Goal: Information Seeking & Learning: Learn about a topic

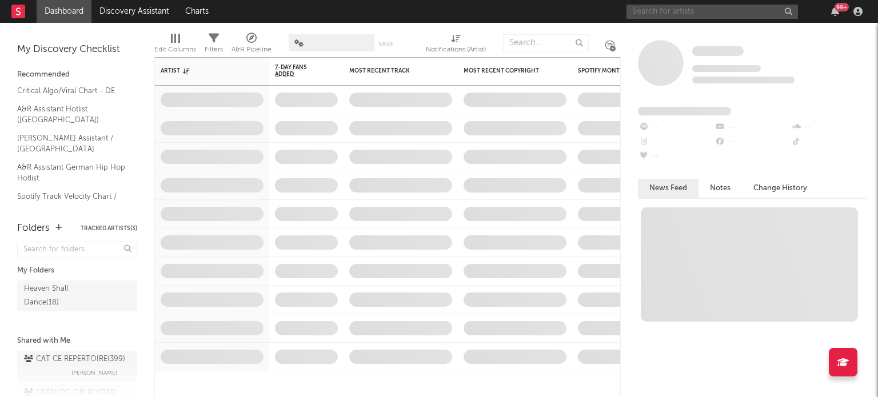
click at [709, 11] on input "text" at bounding box center [711, 12] width 171 height 14
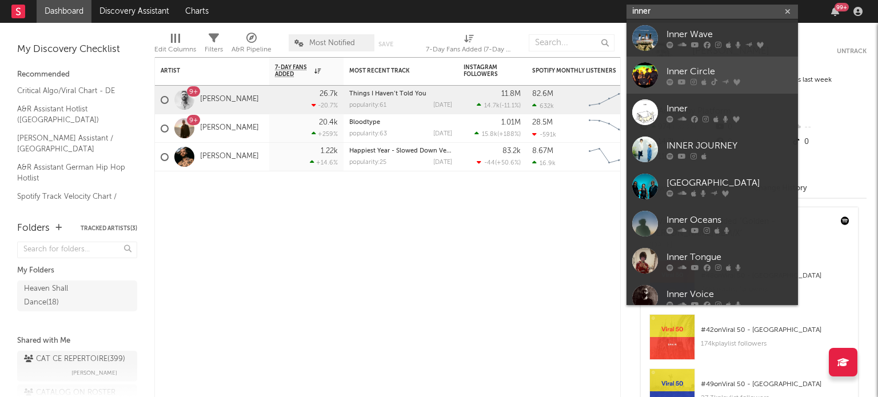
type input "inner"
click at [693, 68] on div "Inner Circle" at bounding box center [729, 72] width 126 height 14
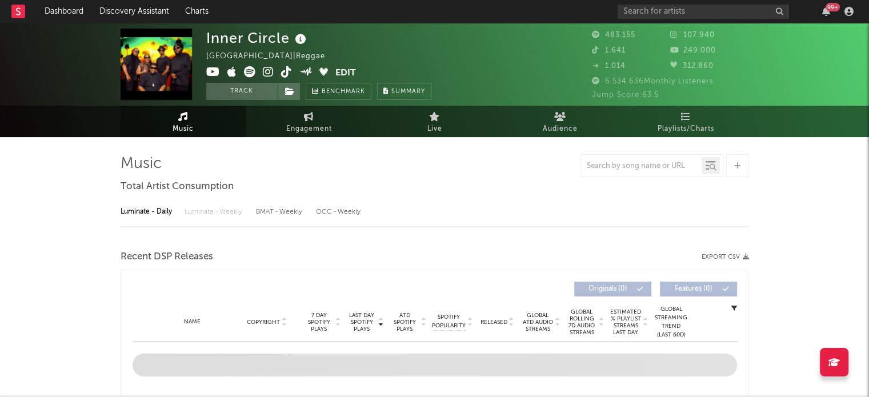
select select "6m"
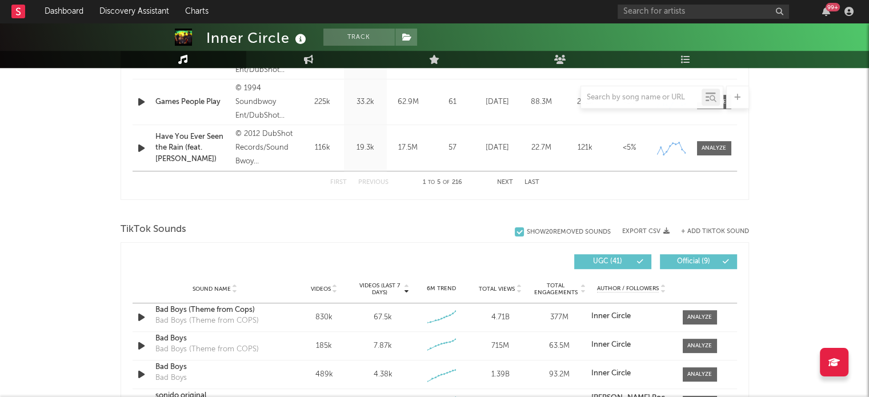
scroll to position [743, 0]
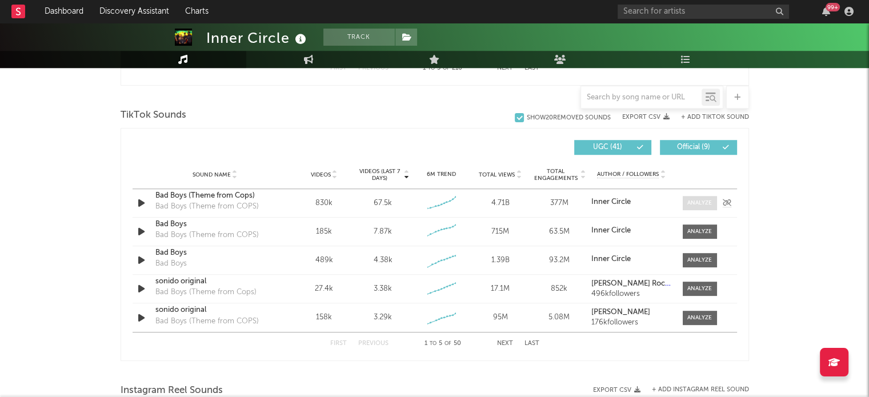
click at [699, 201] on div at bounding box center [699, 203] width 25 height 9
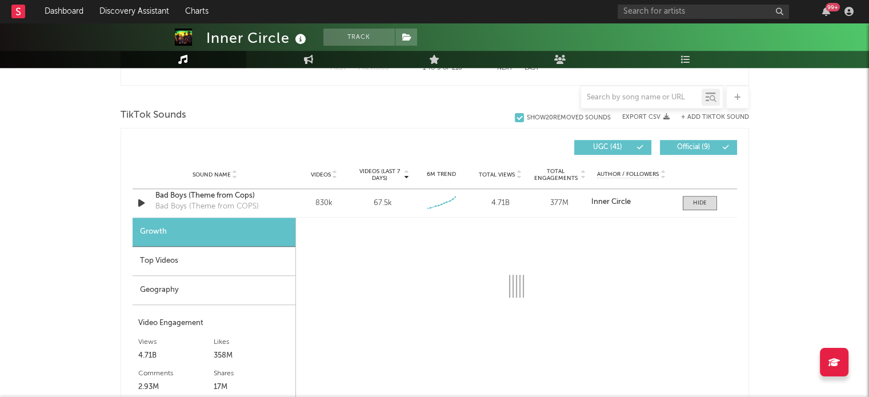
click at [223, 260] on div "Top Videos" at bounding box center [214, 261] width 163 height 29
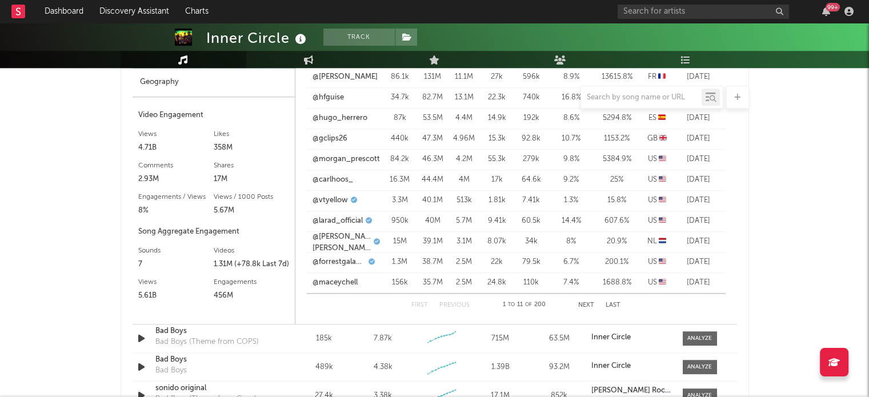
scroll to position [857, 0]
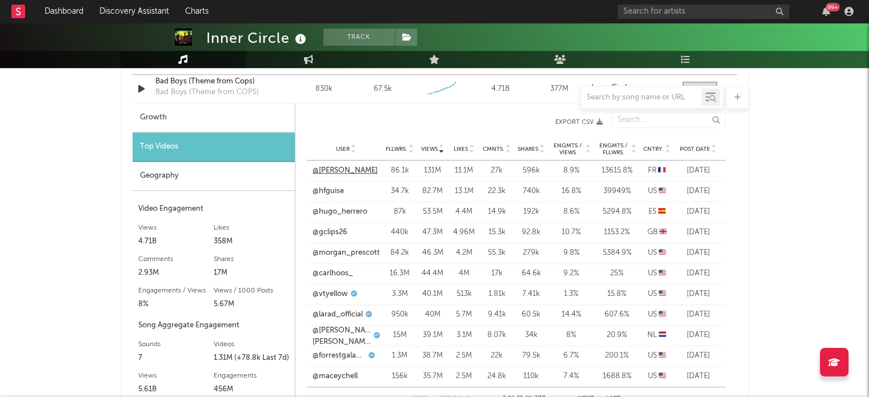
click at [341, 168] on link "@alexis_goye" at bounding box center [345, 170] width 65 height 11
click at [332, 189] on link "@hfguise" at bounding box center [328, 191] width 31 height 11
click at [342, 214] on link "@hugo_herrero" at bounding box center [340, 211] width 55 height 11
click at [329, 294] on link "@vtyellow" at bounding box center [330, 294] width 35 height 11
